Goal: Task Accomplishment & Management: Use online tool/utility

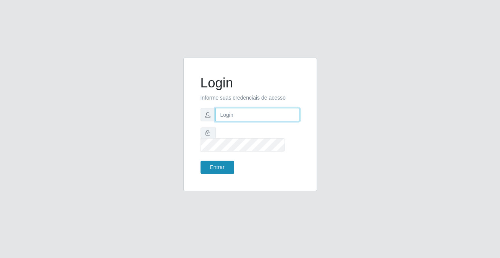
type input "[PERSON_NAME][EMAIL_ADDRESS][DOMAIN_NAME]"
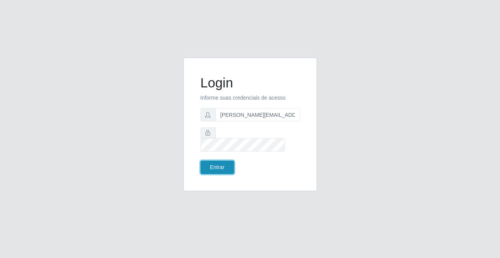
click at [207, 161] on button "Entrar" at bounding box center [217, 167] width 34 height 13
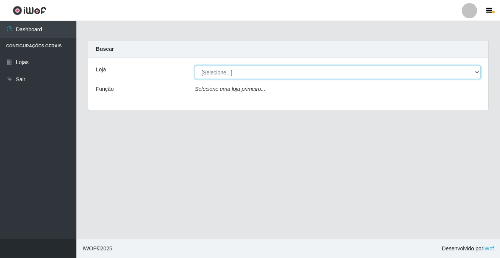
click at [201, 73] on select "[Selecione...] Rede Potiguar 2 - Macaíba" at bounding box center [338, 72] width 286 height 13
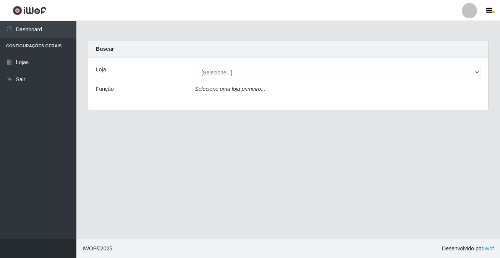
click at [212, 94] on div "Selecione uma loja primeiro..." at bounding box center [337, 90] width 297 height 11
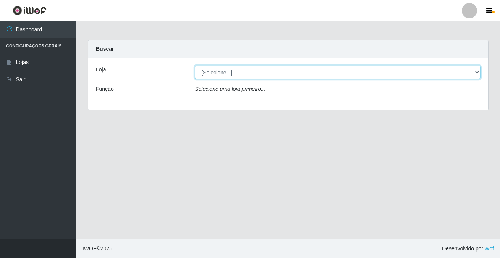
drag, startPoint x: 239, startPoint y: 71, endPoint x: 238, endPoint y: 77, distance: 5.8
click at [239, 71] on select "[Selecione...] Rede Potiguar 2 - Macaíba" at bounding box center [338, 72] width 286 height 13
select select "101"
click at [195, 66] on select "[Selecione...] Rede Potiguar 2 - Macaíba" at bounding box center [338, 72] width 286 height 13
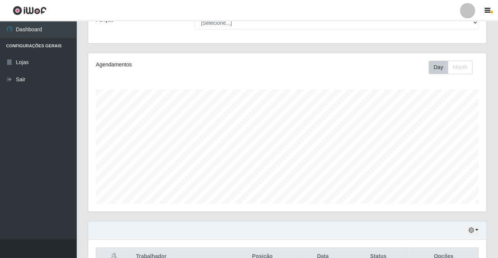
scroll to position [112, 0]
